Goal: Information Seeking & Learning: Check status

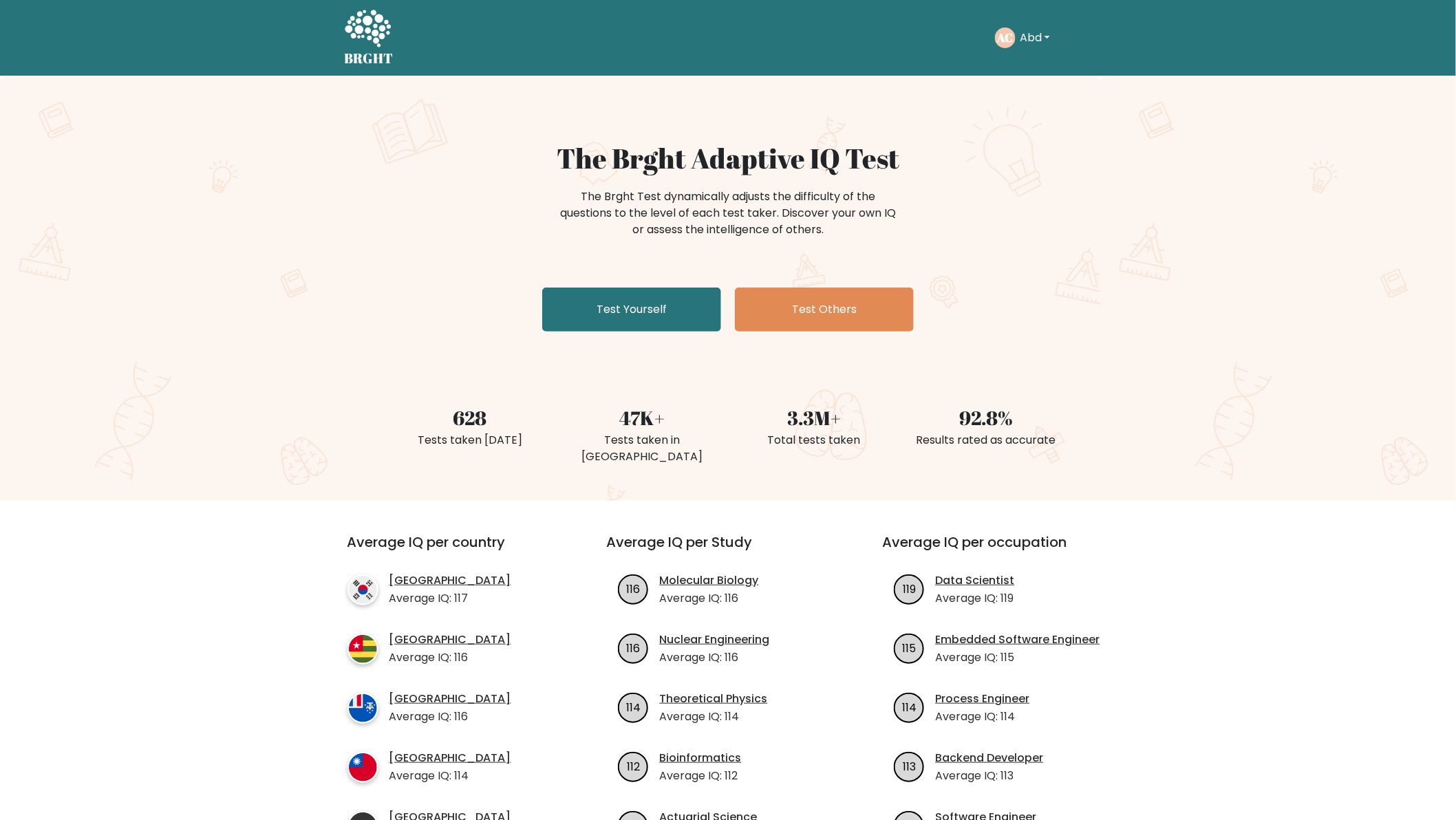
click at [1047, 33] on button "Abd" at bounding box center [1035, 38] width 38 height 18
click at [1072, 62] on link "Dashboard" at bounding box center [1050, 66] width 109 height 22
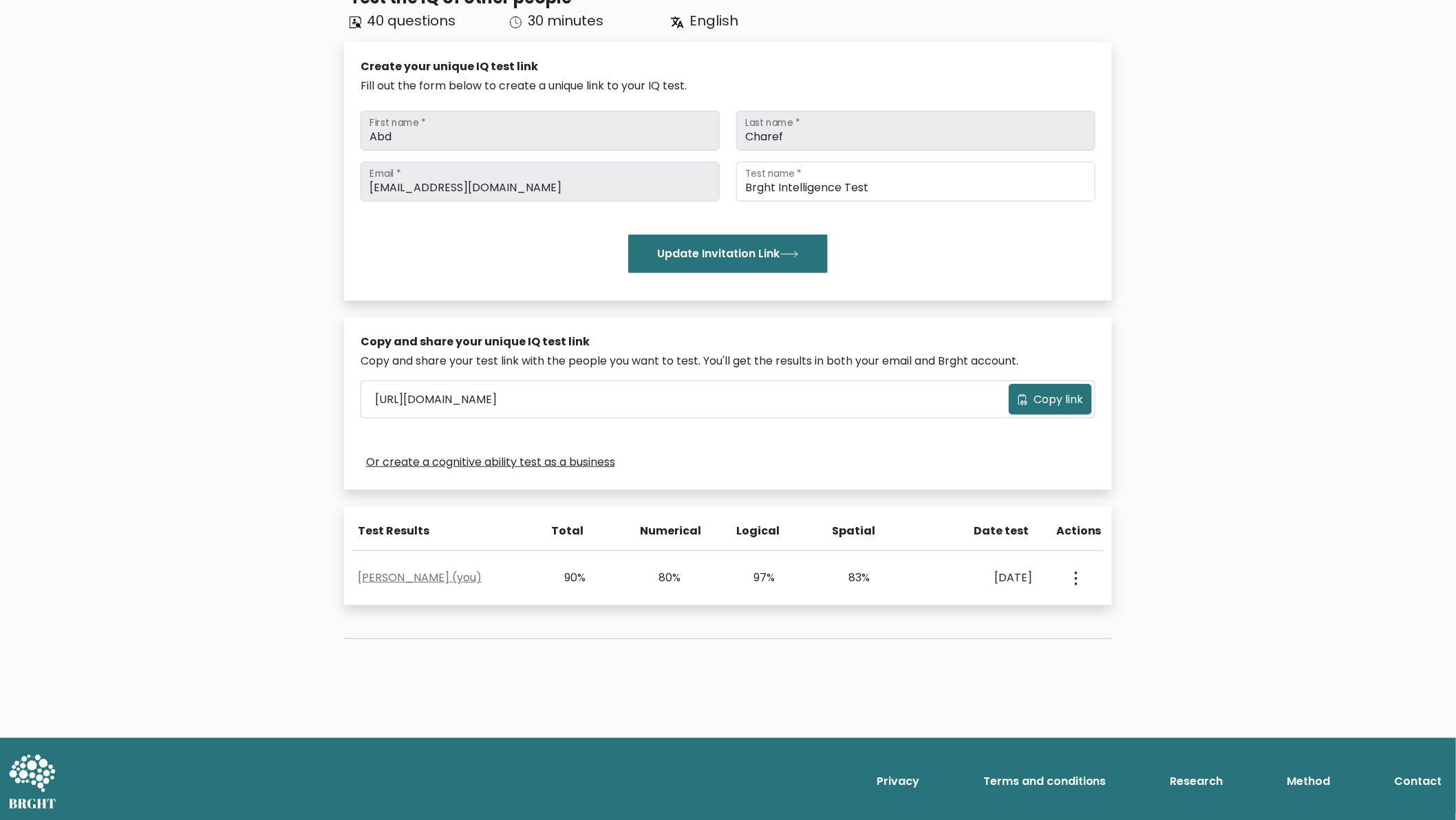
scroll to position [119, 0]
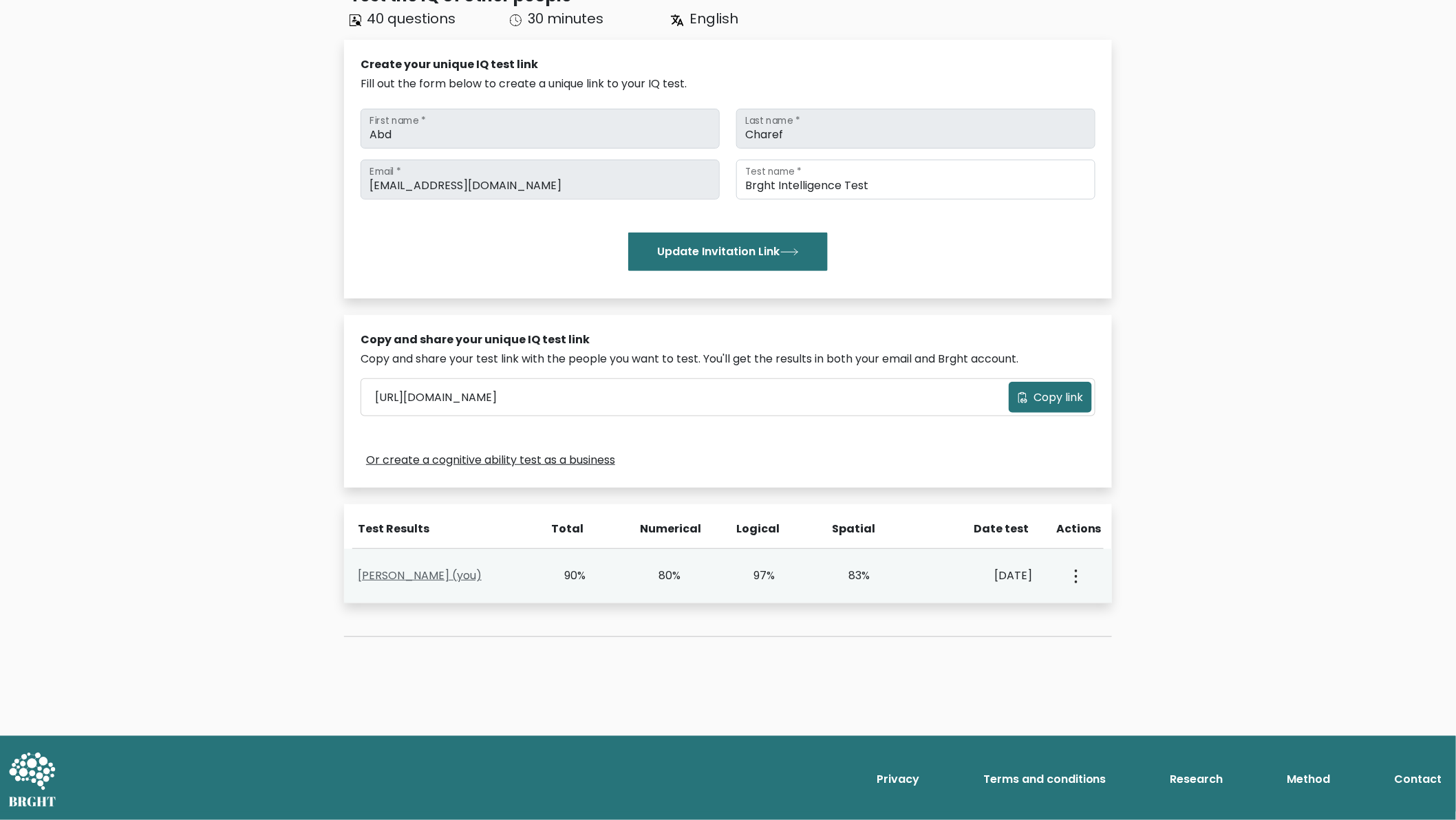
click at [395, 576] on link "Abd Charef (you)" at bounding box center [420, 576] width 124 height 16
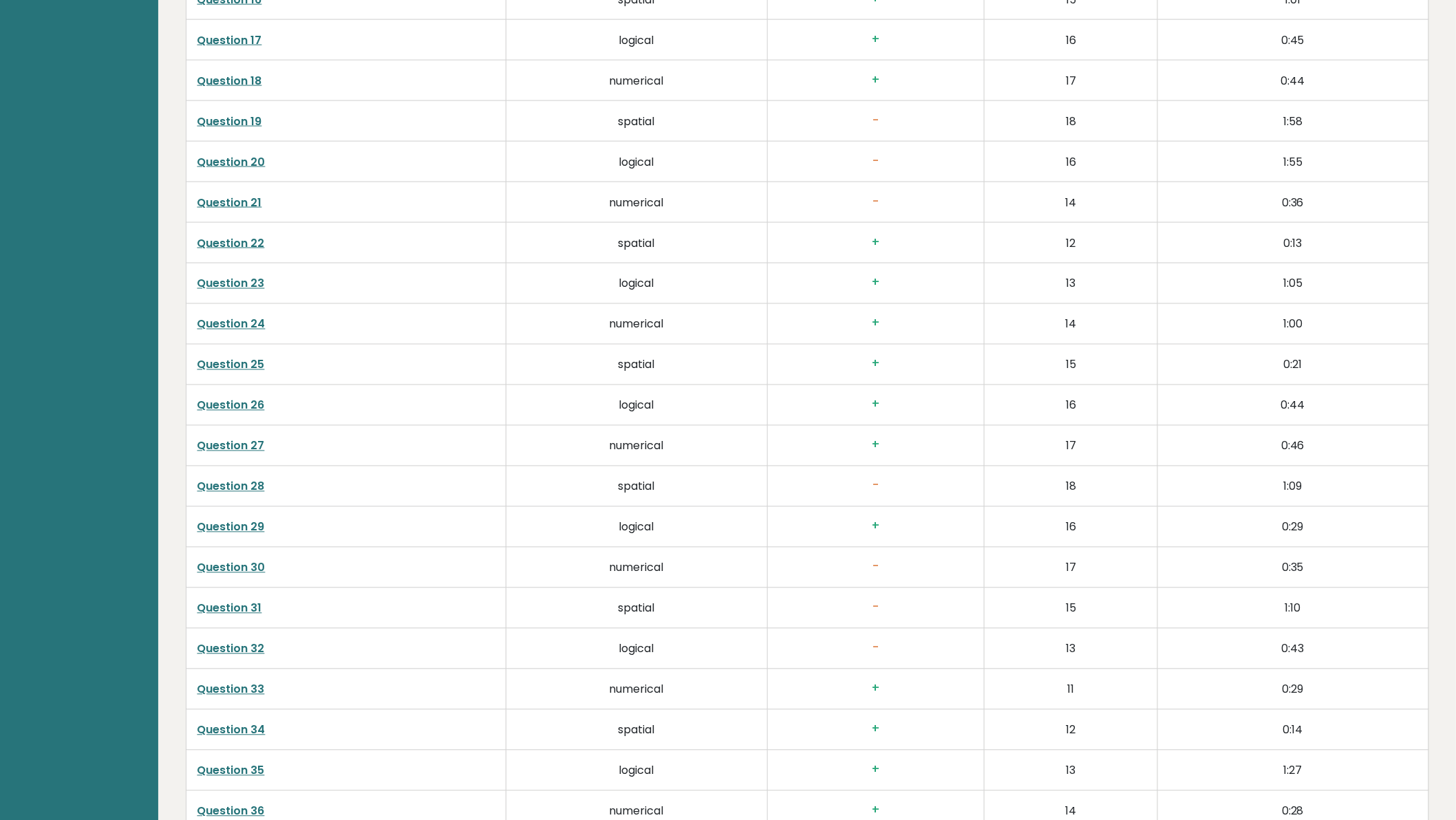
scroll to position [3332, 0]
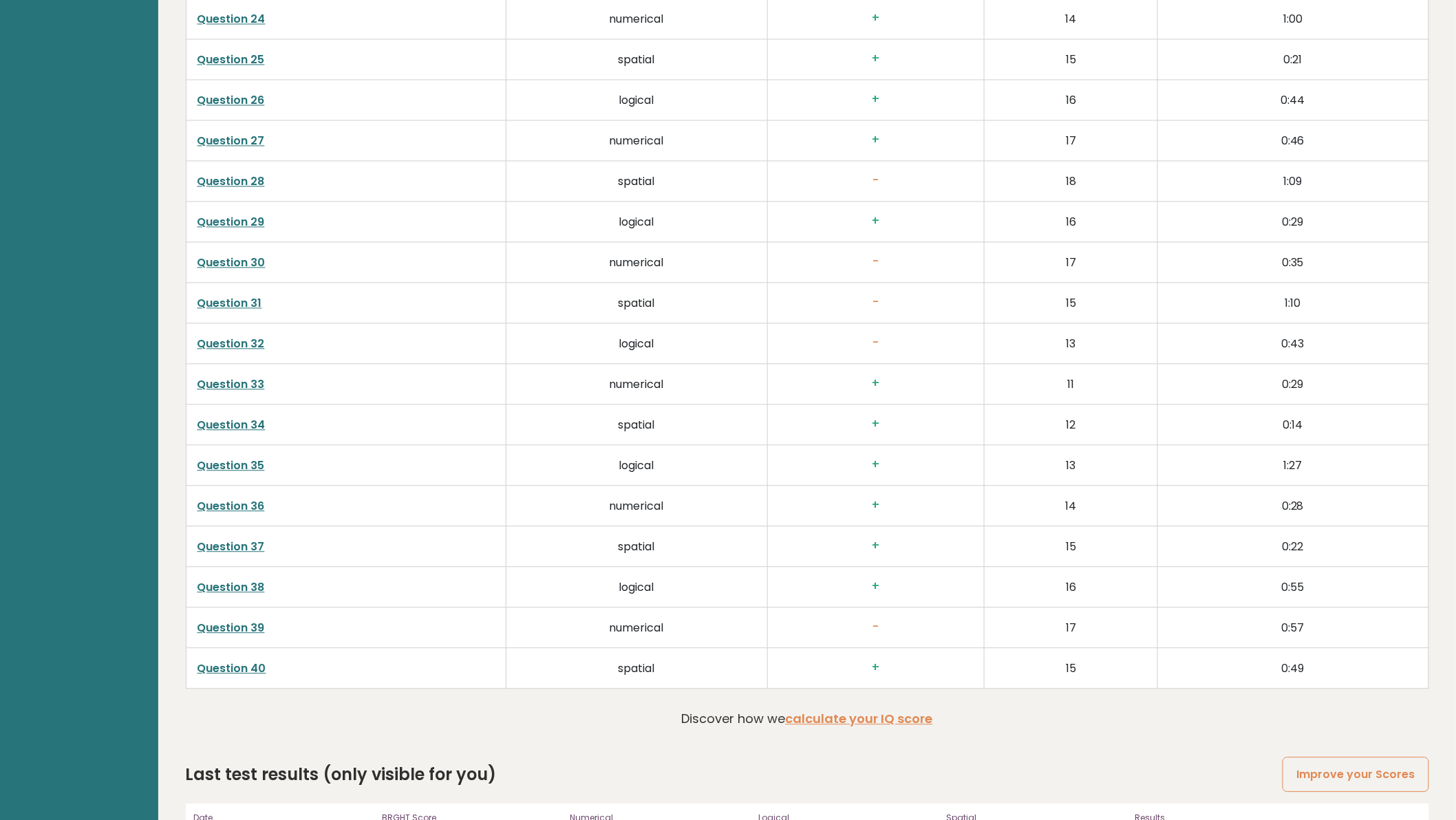
click at [248, 266] on link "Question 30" at bounding box center [231, 263] width 68 height 16
click at [237, 142] on link "Question 27" at bounding box center [231, 141] width 67 height 16
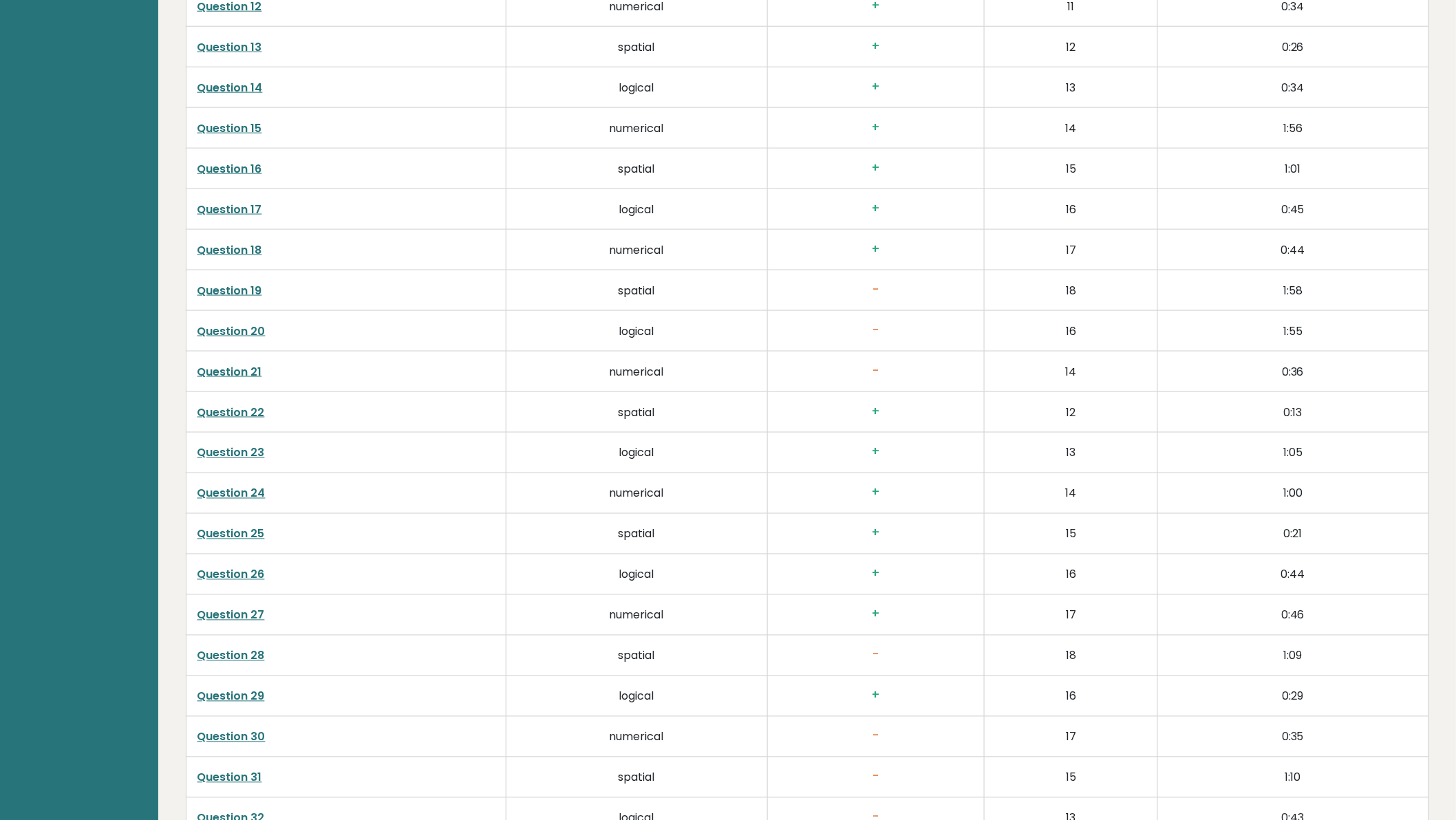
scroll to position [2824, 0]
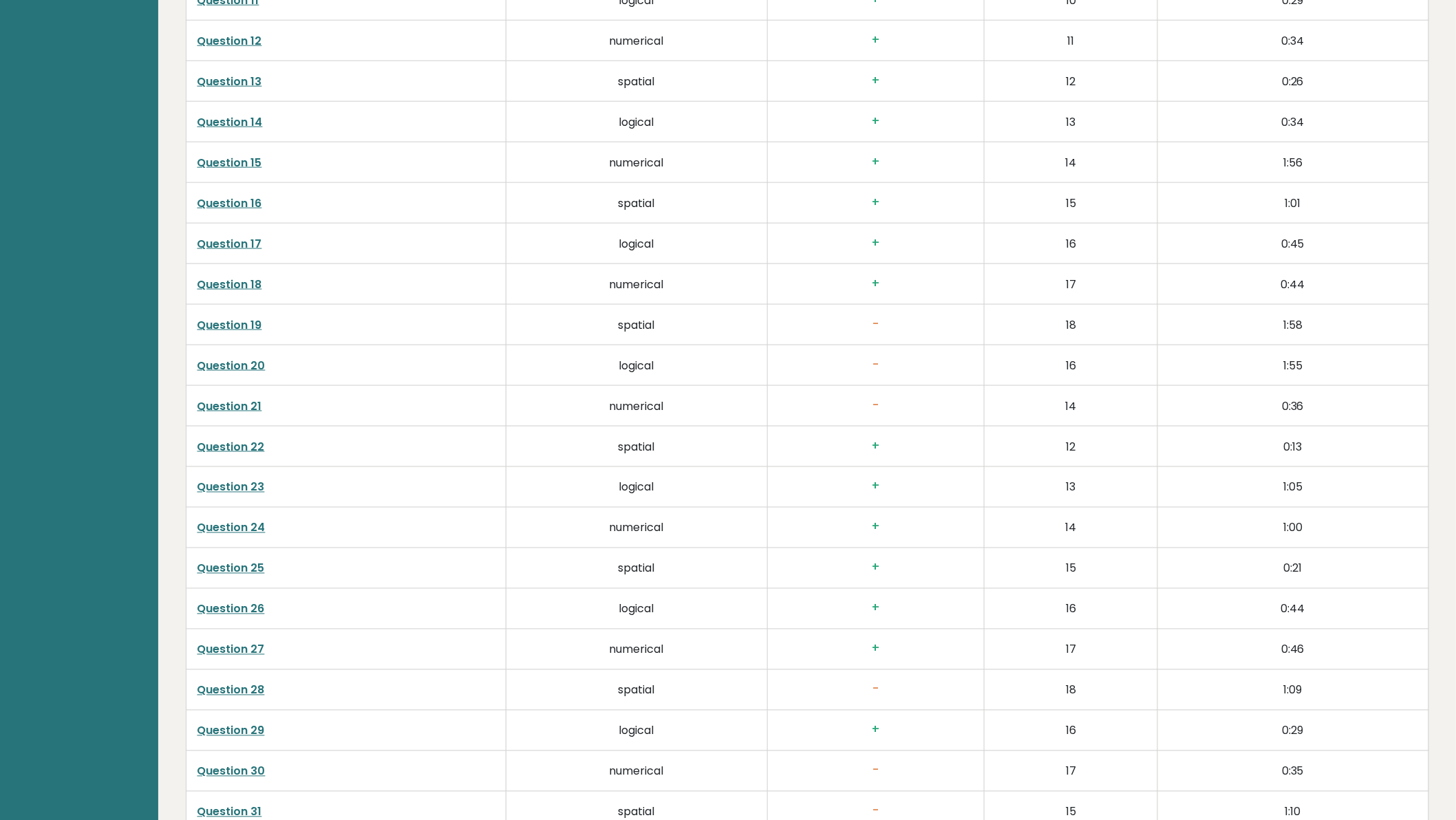
click at [222, 283] on link "Question 18" at bounding box center [230, 284] width 65 height 16
drag, startPoint x: 1058, startPoint y: 326, endPoint x: 1092, endPoint y: 325, distance: 34.0
click at [1092, 325] on td "18" at bounding box center [1071, 325] width 173 height 41
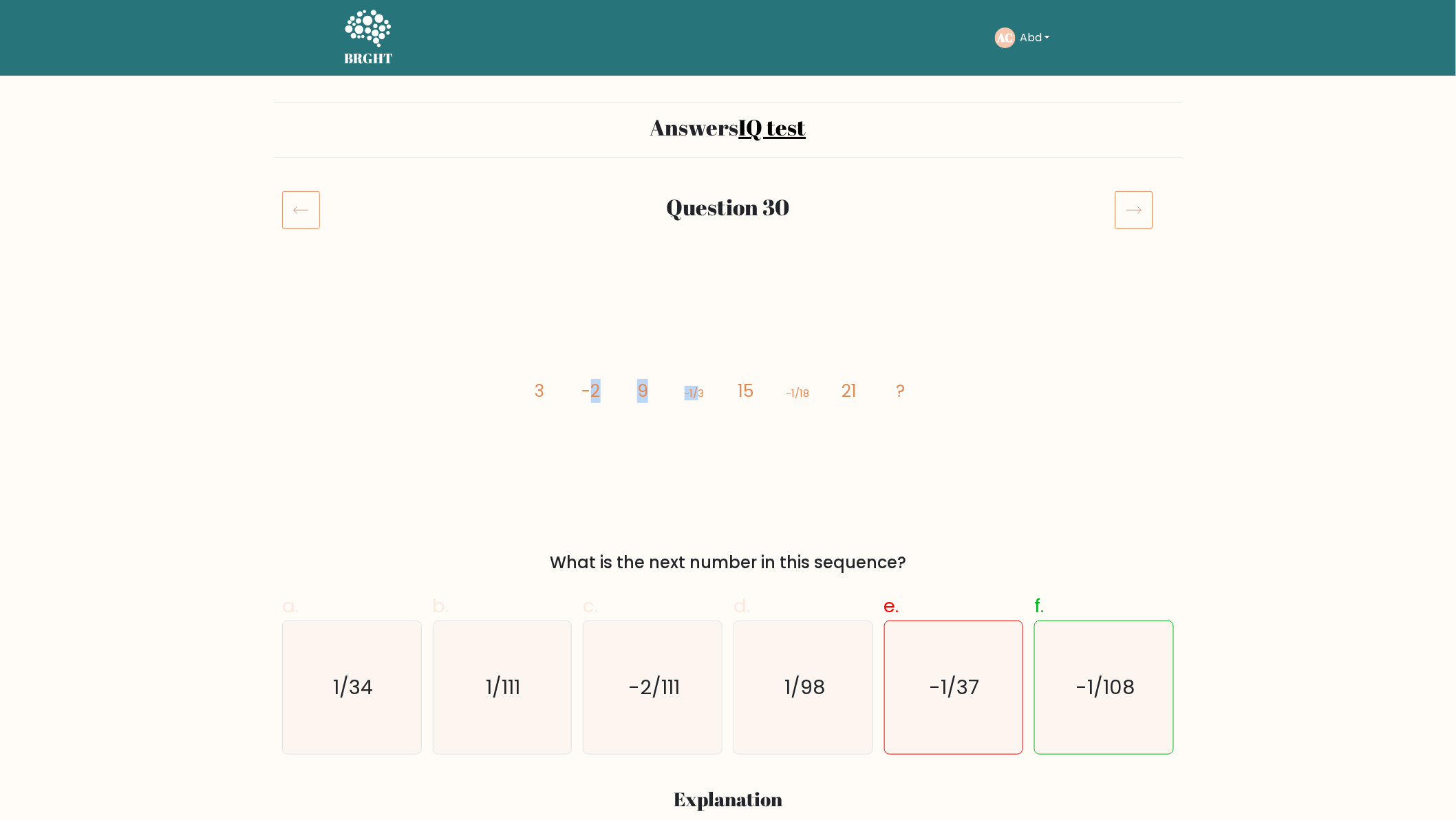
drag, startPoint x: 588, startPoint y: 388, endPoint x: 697, endPoint y: 398, distance: 109.5
click at [697, 398] on g "3 -2 9 -1/3 15 -1/18 21 ?" at bounding box center [719, 391] width 371 height 24
click at [697, 398] on tspan "-1/3" at bounding box center [694, 393] width 20 height 14
